Goal: Task Accomplishment & Management: Manage account settings

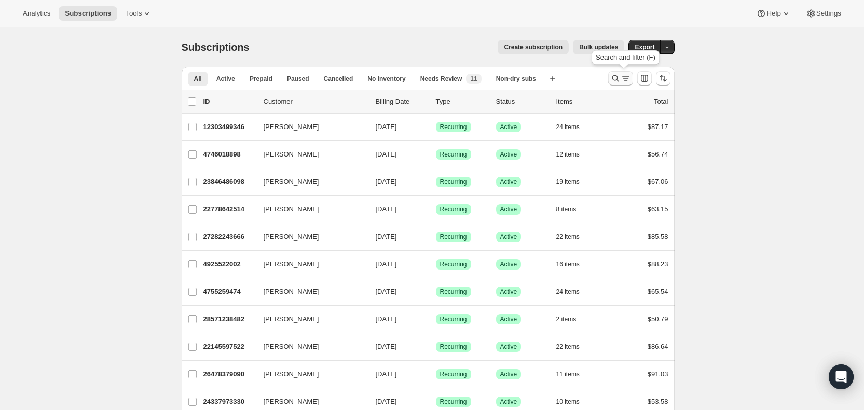
click at [624, 79] on icon "Search and filter results" at bounding box center [625, 78] width 10 height 10
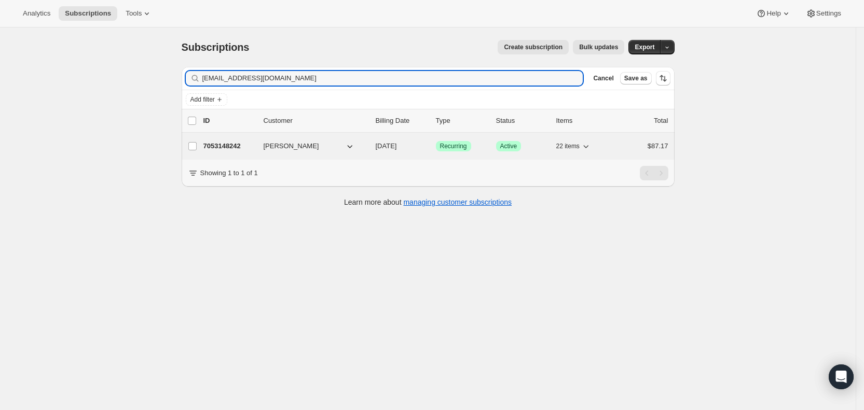
type input "[EMAIL_ADDRESS][DOMAIN_NAME]"
click at [397, 149] on span "[DATE]" at bounding box center [386, 146] width 21 height 8
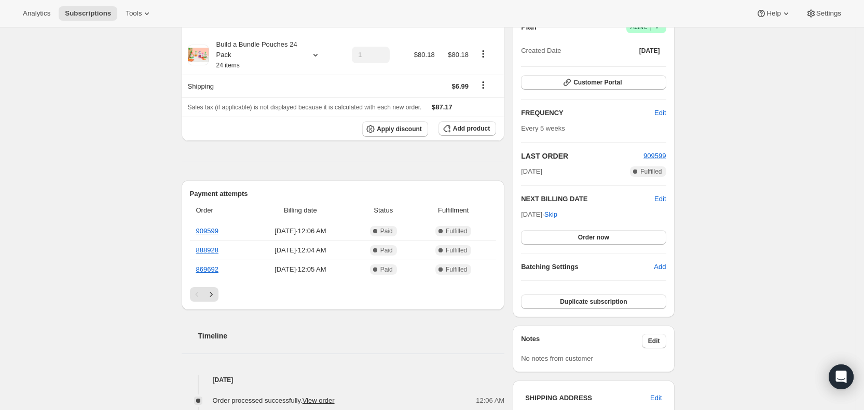
scroll to position [120, 0]
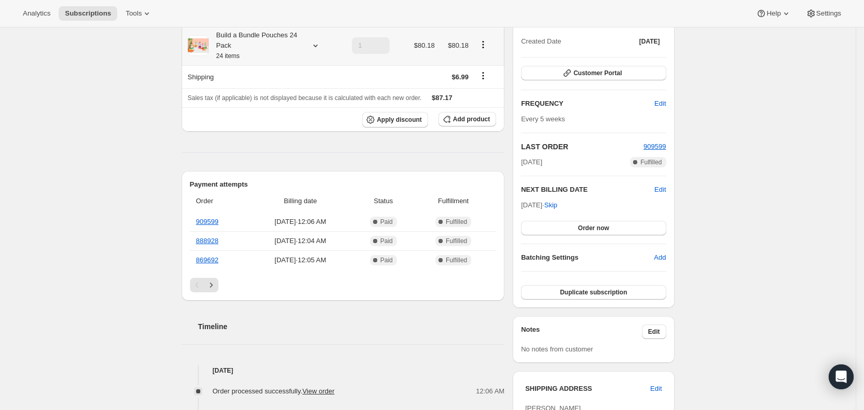
click at [317, 37] on div "Build a Bundle Pouches 24 Pack 24 items" at bounding box center [261, 45] width 147 height 31
click at [317, 48] on icon at bounding box center [315, 45] width 10 height 10
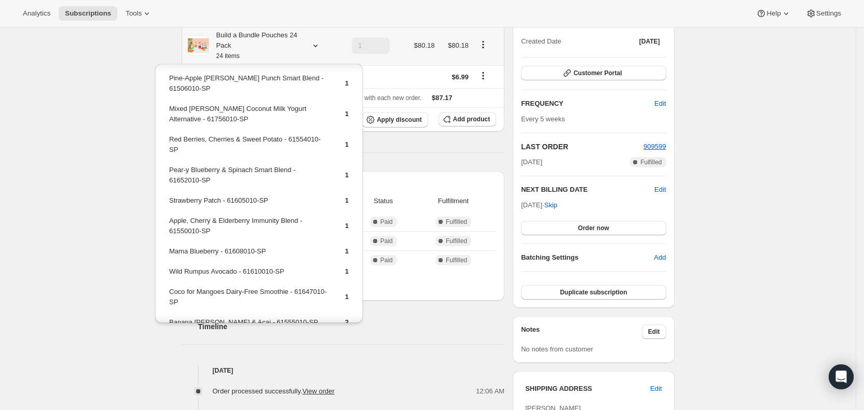
scroll to position [266, 0]
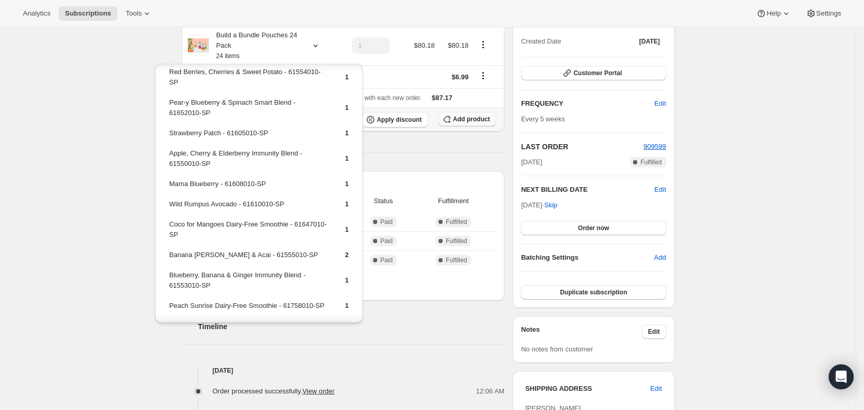
click at [463, 119] on span "Add product" at bounding box center [471, 119] width 37 height 8
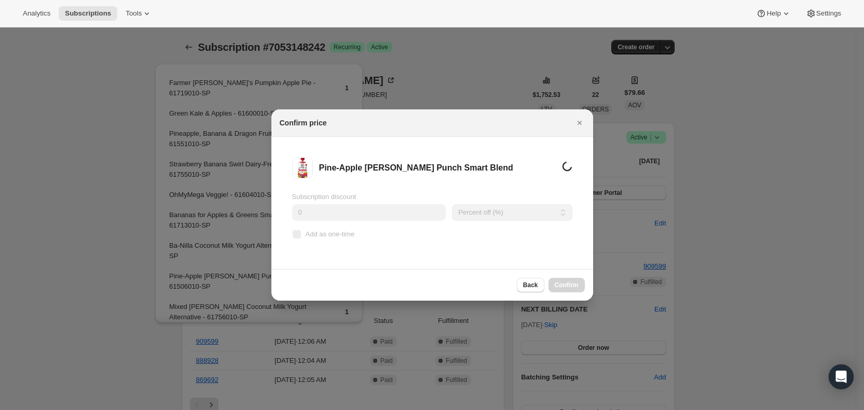
scroll to position [0, 0]
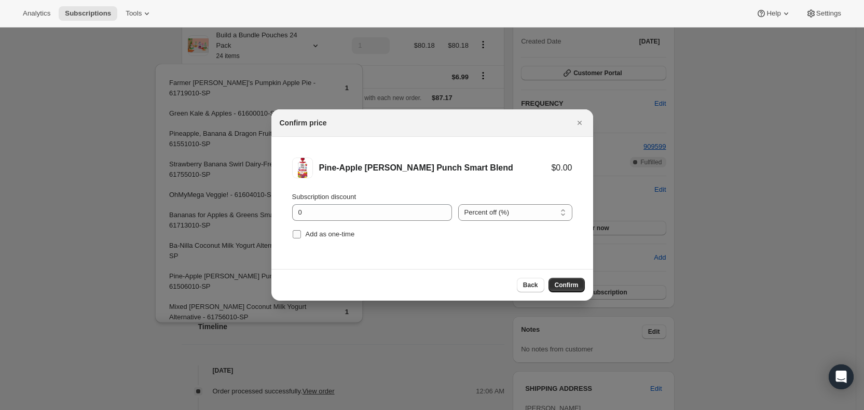
click at [308, 233] on span "Add as one-time" at bounding box center [330, 234] width 49 height 8
click at [301, 233] on input "Add as one-time" at bounding box center [297, 234] width 8 height 8
checkbox input "true"
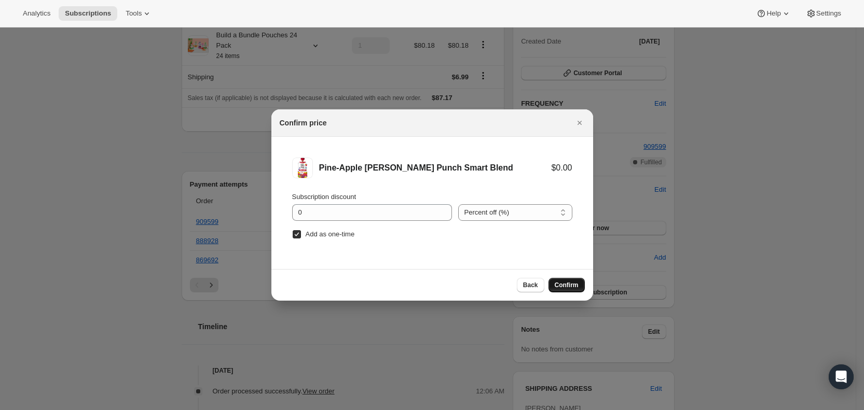
click at [559, 283] on span "Confirm" at bounding box center [567, 285] width 24 height 8
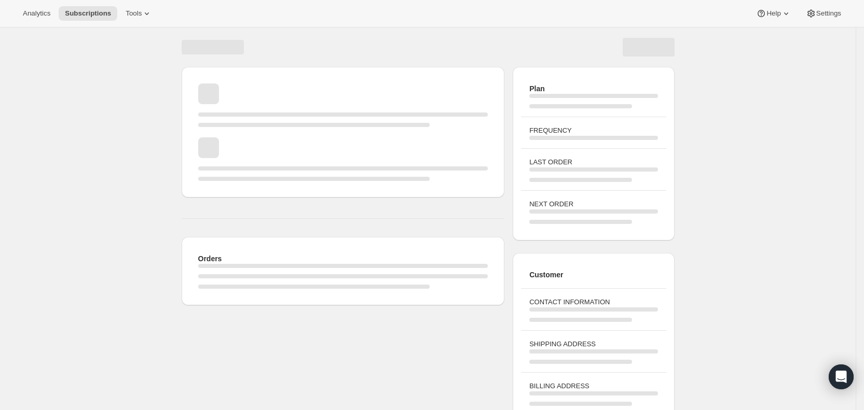
scroll to position [59, 0]
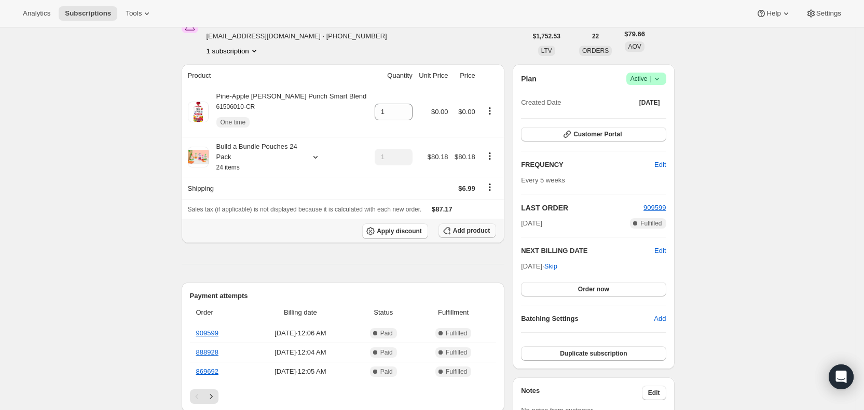
click at [465, 229] on span "Add product" at bounding box center [471, 231] width 37 height 8
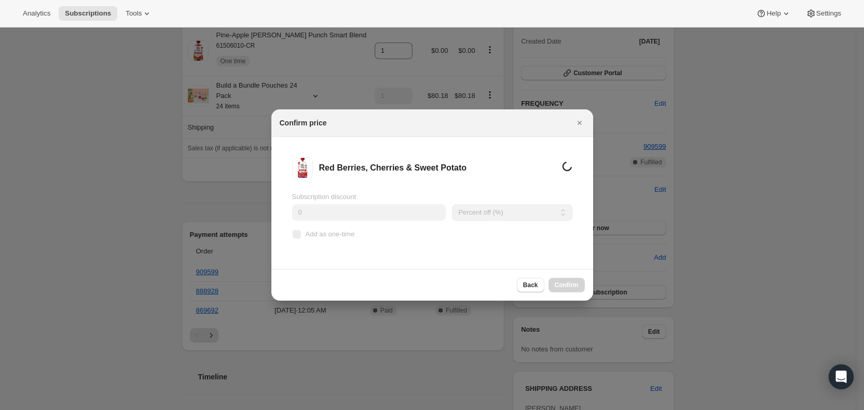
scroll to position [0, 0]
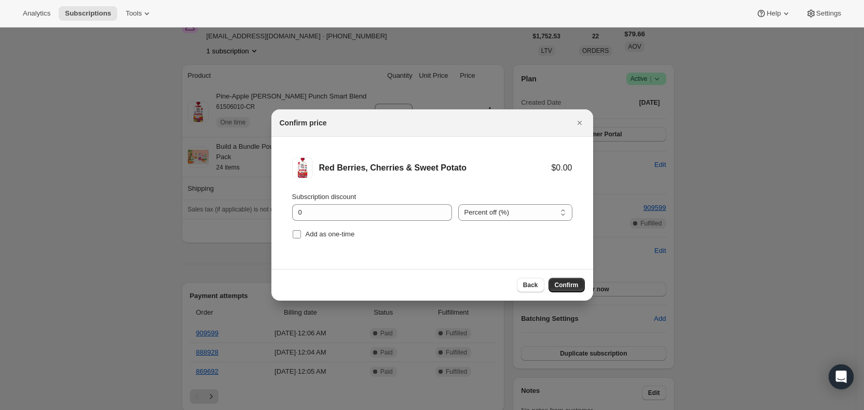
drag, startPoint x: 301, startPoint y: 232, endPoint x: 434, endPoint y: 248, distance: 134.3
click at [303, 232] on label "Add as one-time" at bounding box center [323, 234] width 63 height 15
click at [301, 232] on input "Add as one-time" at bounding box center [297, 234] width 8 height 8
checkbox input "true"
click at [563, 285] on span "Confirm" at bounding box center [567, 285] width 24 height 8
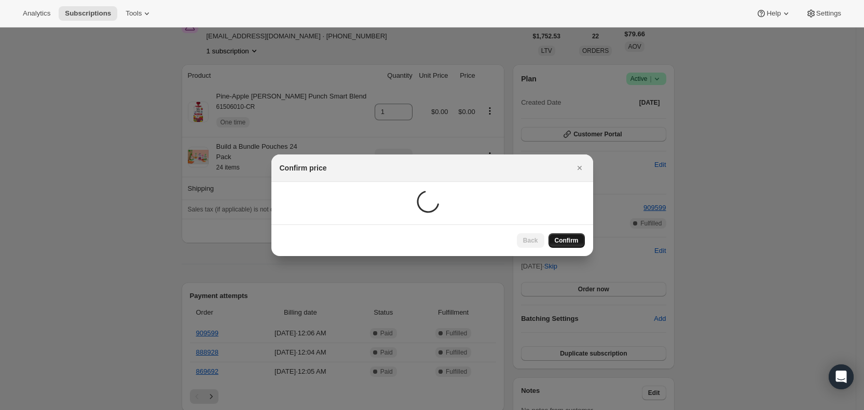
scroll to position [59, 0]
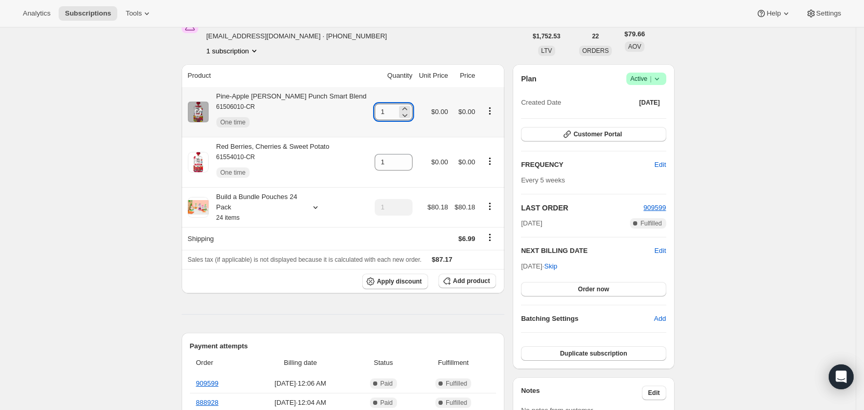
drag, startPoint x: 368, startPoint y: 112, endPoint x: 384, endPoint y: 110, distance: 16.7
click at [384, 110] on input "1" at bounding box center [386, 112] width 22 height 17
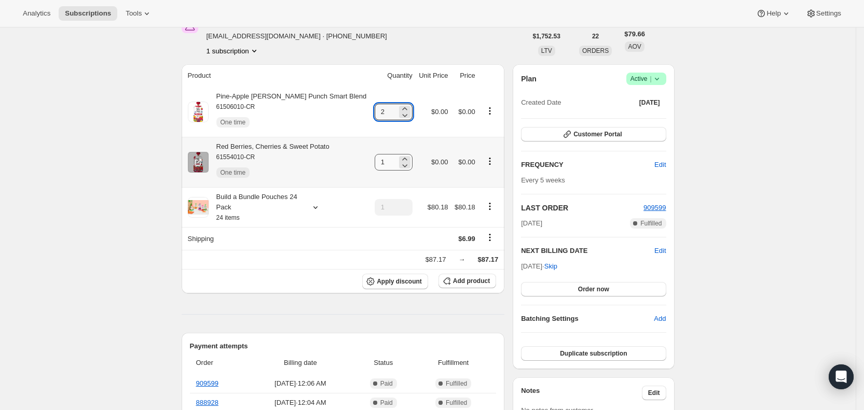
type input "2"
drag, startPoint x: 370, startPoint y: 165, endPoint x: 396, endPoint y: 163, distance: 26.0
click at [396, 163] on div "1" at bounding box center [394, 162] width 38 height 17
type input "2"
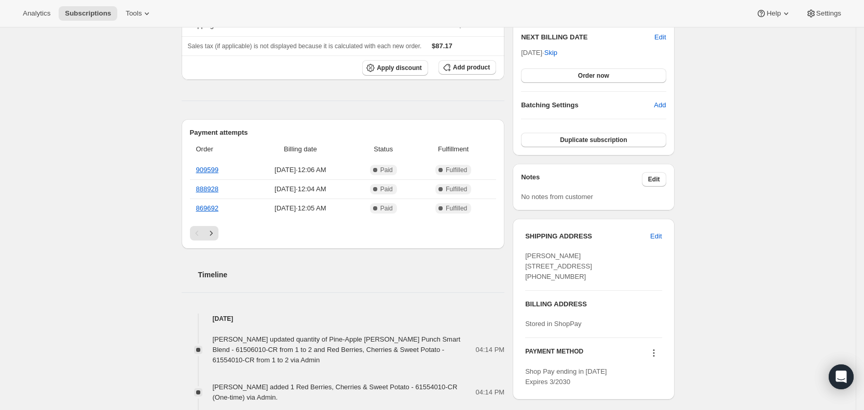
scroll to position [274, 0]
click at [82, 15] on span "Subscriptions" at bounding box center [88, 13] width 46 height 8
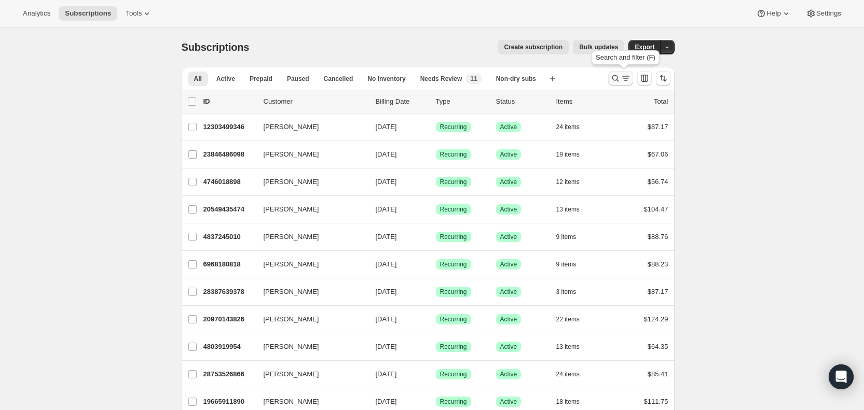
click at [626, 78] on icon "Search and filter results" at bounding box center [625, 78] width 10 height 10
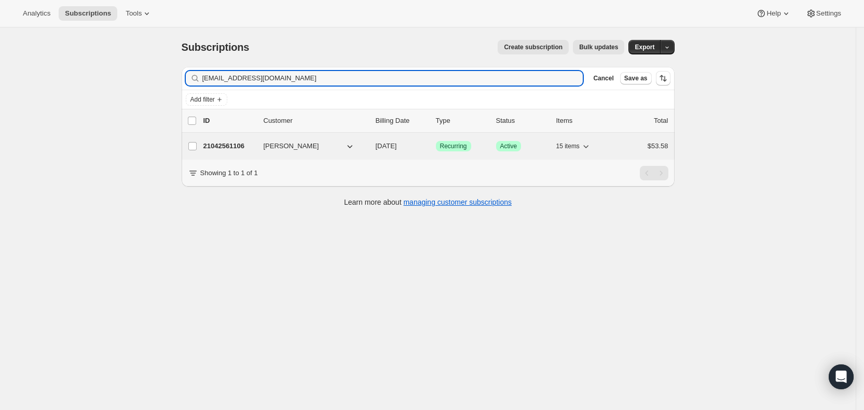
type input "[EMAIL_ADDRESS][DOMAIN_NAME]"
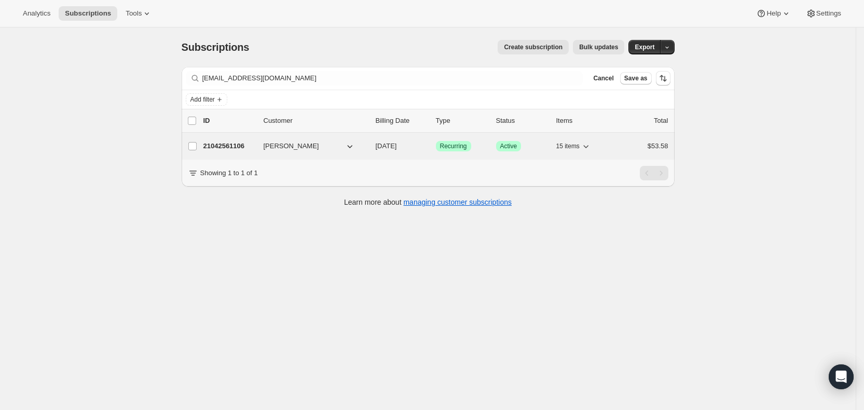
click at [394, 147] on span "[DATE]" at bounding box center [386, 146] width 21 height 8
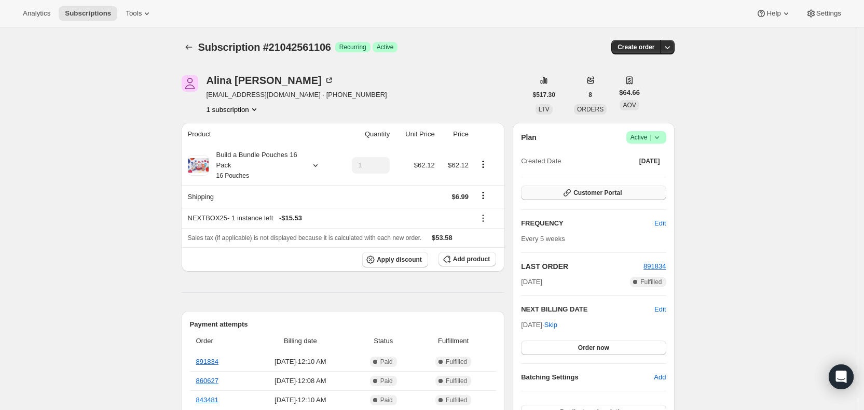
click at [626, 188] on button "Customer Portal" at bounding box center [593, 193] width 145 height 15
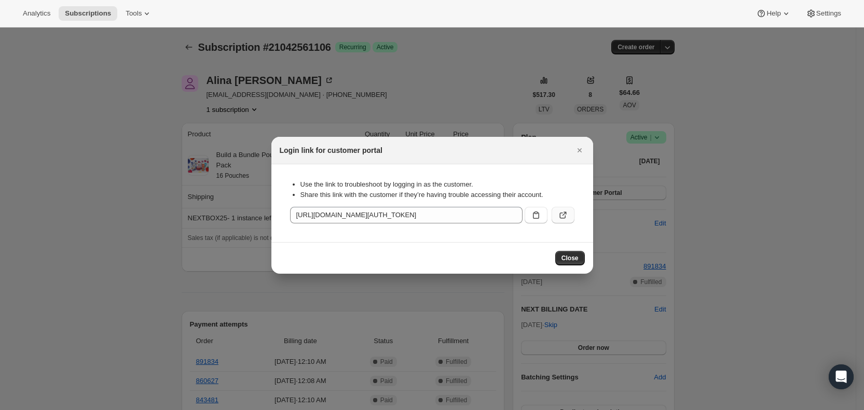
click at [570, 215] on button ":r140:" at bounding box center [562, 215] width 23 height 17
